Goal: Information Seeking & Learning: Check status

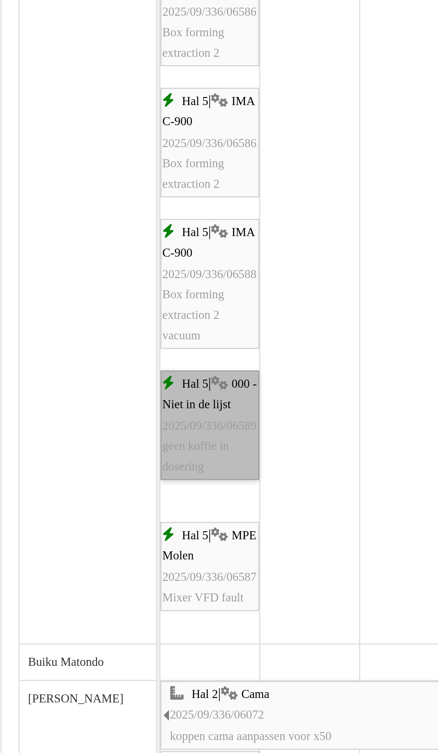
click at [156, 337] on link "Hal 5 | 000 - Niet in de lijst 2025/09/336/06589 geen koffie in dosering" at bounding box center [153, 322] width 41 height 46
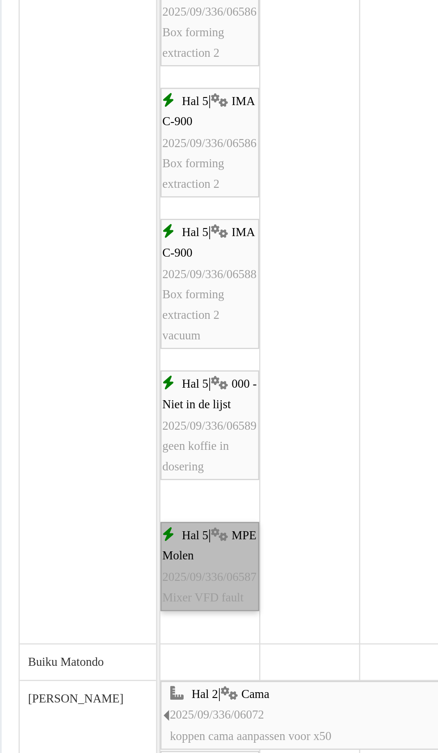
click at [156, 390] on link "Hal 5 | MPE Molen 2025/09/336/06587 Mixer VFD fault" at bounding box center [153, 380] width 41 height 37
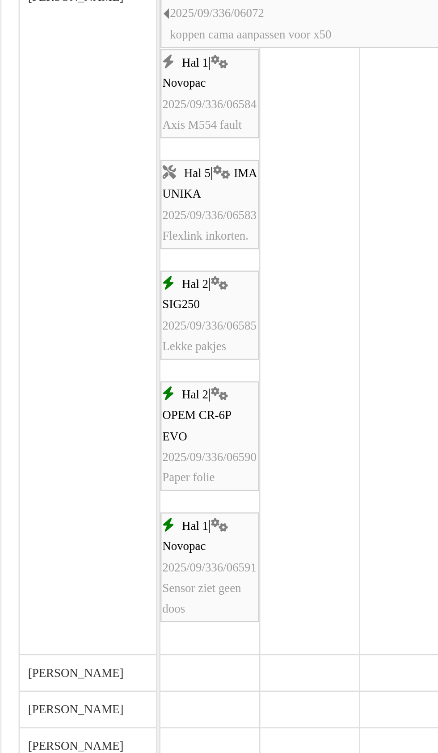
scroll to position [438, 0]
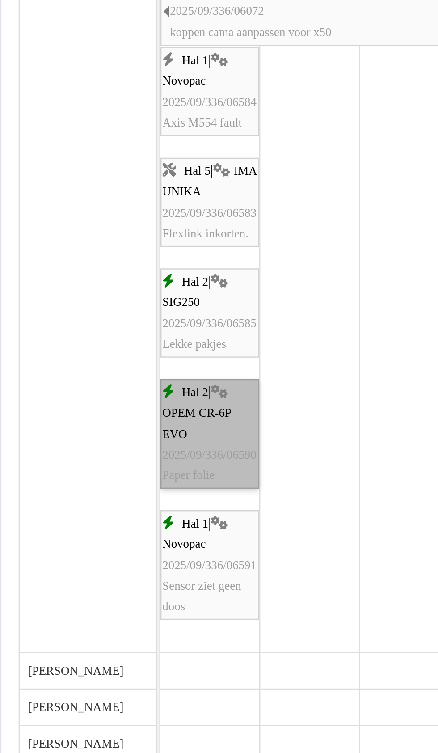
click at [156, 333] on link "Hal 2 | OPEM CR-6P EVO 2025/09/336/06590 Paper folie" at bounding box center [153, 326] width 41 height 46
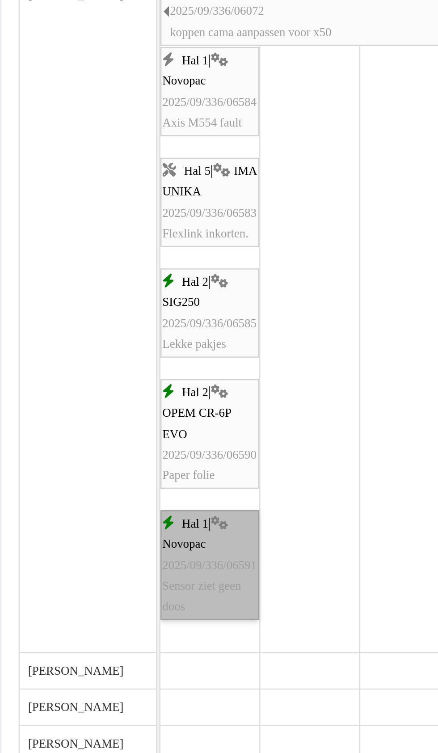
click at [160, 380] on link "Hal 1 | Novopac 2025/09/336/06591 Sensor ziet geen doos" at bounding box center [153, 381] width 41 height 46
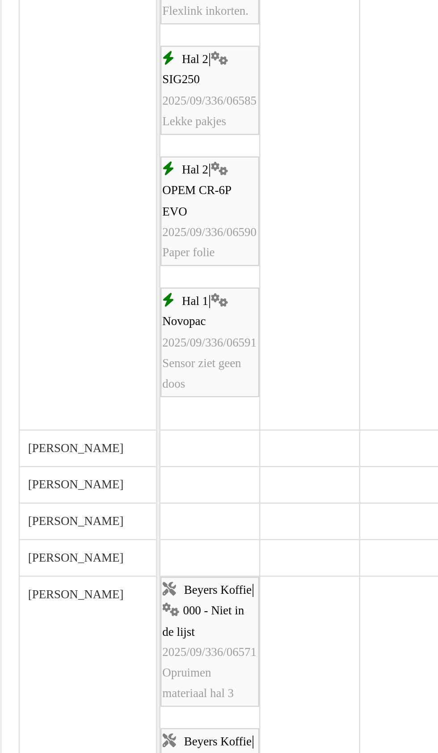
scroll to position [494, 0]
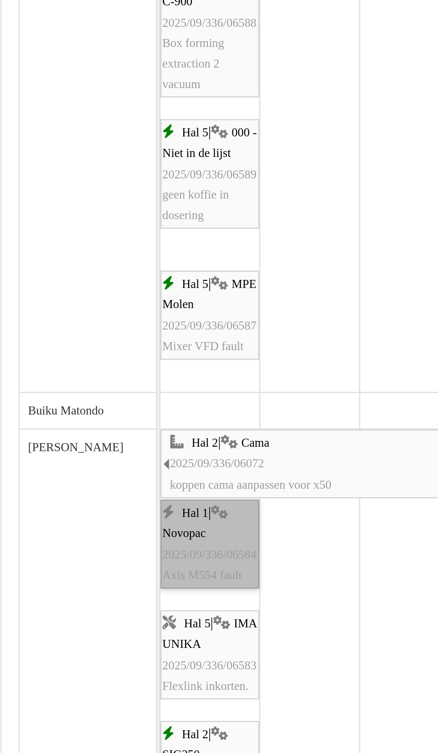
click at [158, 376] on link "Hal 1 | Novopac 2025/09/336/06584 Axis M554 fault" at bounding box center [153, 371] width 41 height 37
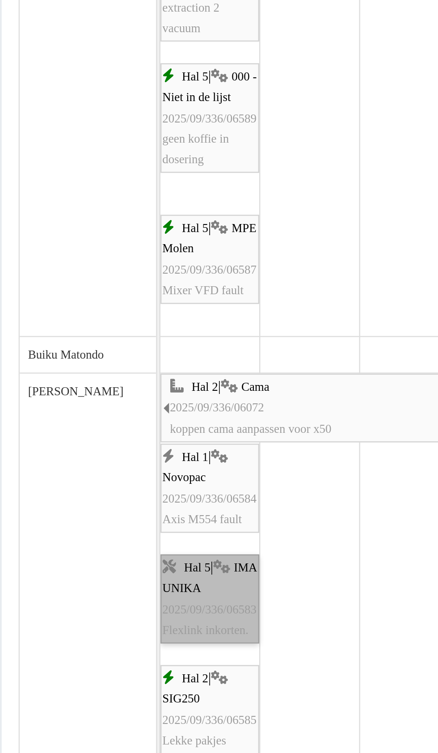
click at [156, 402] on link "Hal 5 | IMA UNIKA 2025/09/336/06583 Flexlink inkorten." at bounding box center [153, 394] width 41 height 37
